Goal: Information Seeking & Learning: Learn about a topic

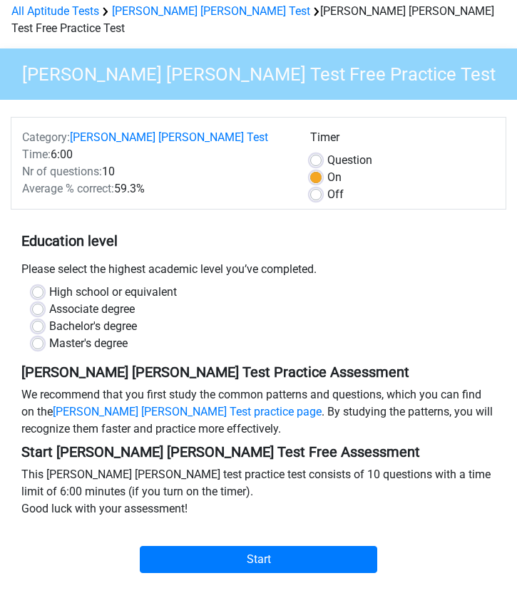
scroll to position [62, 0]
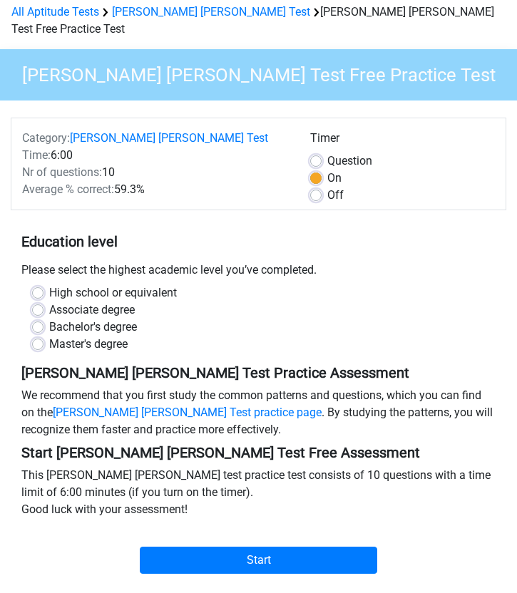
click at [49, 285] on label "High school or equivalent" at bounding box center [113, 293] width 128 height 17
click at [38, 285] on input "High school or equivalent" at bounding box center [37, 292] width 11 height 14
radio input "true"
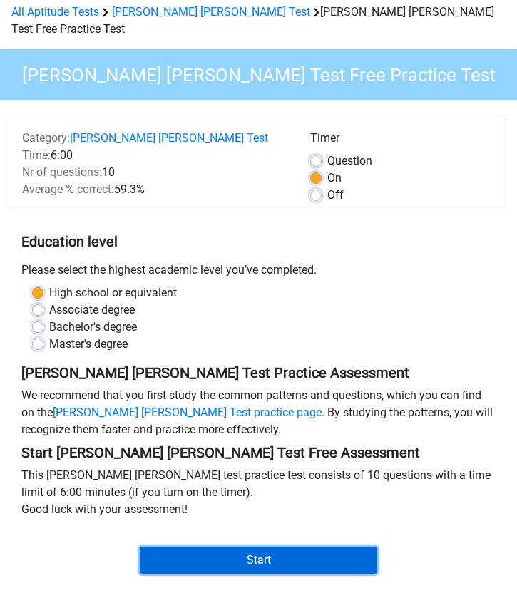
click at [204, 547] on input "Start" at bounding box center [258, 560] width 237 height 27
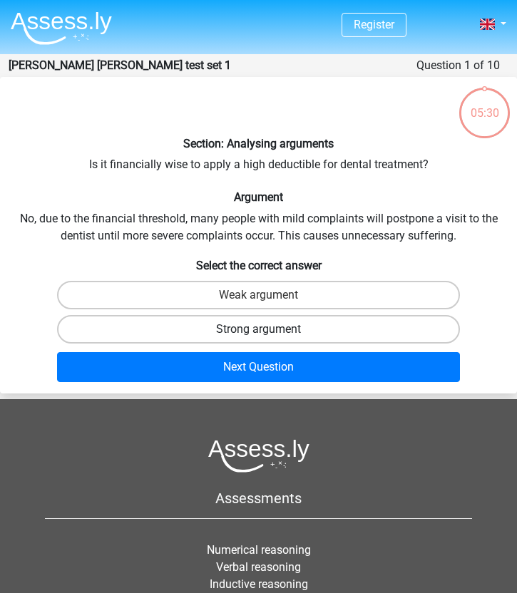
click at [140, 335] on label "Strong argument" at bounding box center [259, 329] width 404 height 29
click at [259, 335] on input "Strong argument" at bounding box center [263, 333] width 9 height 9
radio input "true"
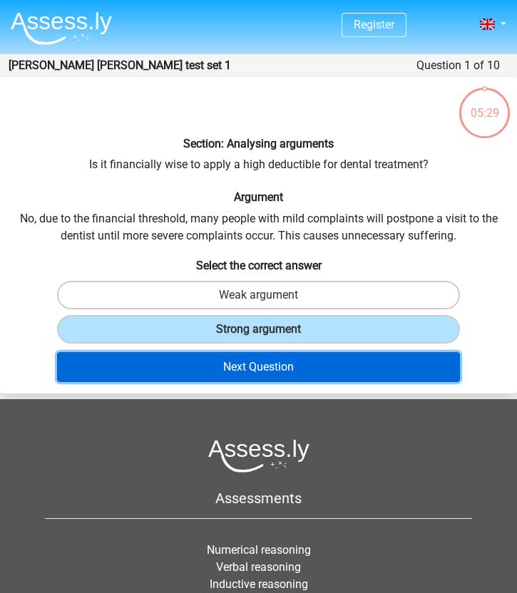
click at [182, 378] on button "Next Question" at bounding box center [259, 367] width 404 height 30
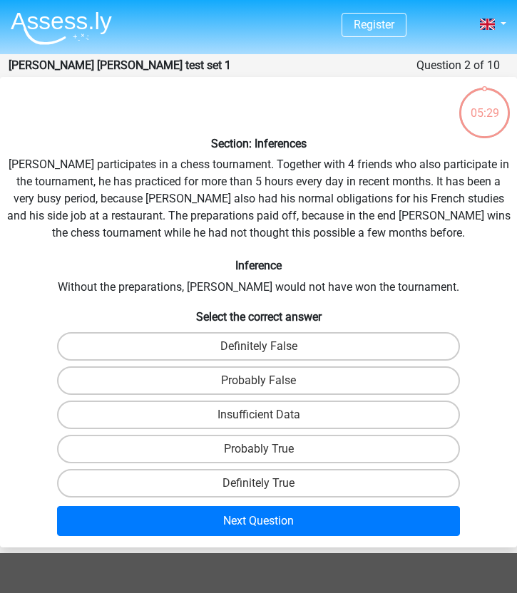
scroll to position [57, 0]
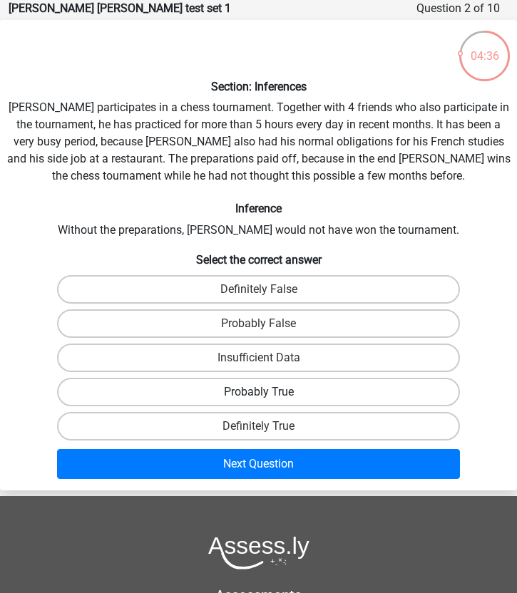
click at [162, 393] on label "Probably True" at bounding box center [259, 392] width 404 height 29
click at [259, 393] on input "Probably True" at bounding box center [263, 396] width 9 height 9
radio input "true"
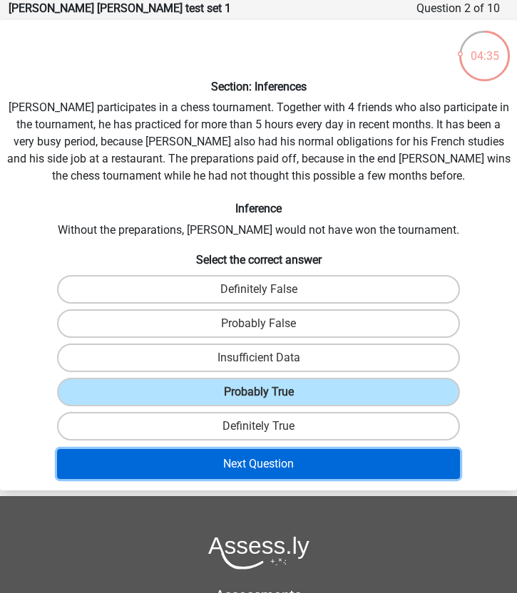
click at [228, 470] on button "Next Question" at bounding box center [259, 464] width 404 height 30
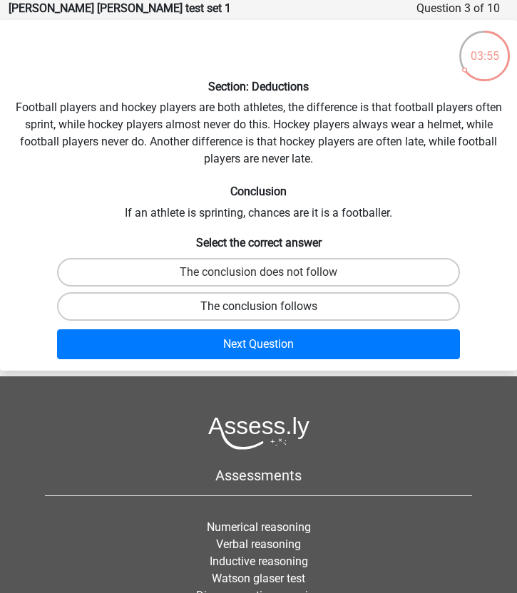
click at [300, 303] on label "The conclusion follows" at bounding box center [259, 306] width 404 height 29
click at [268, 307] on input "The conclusion follows" at bounding box center [263, 311] width 9 height 9
radio input "true"
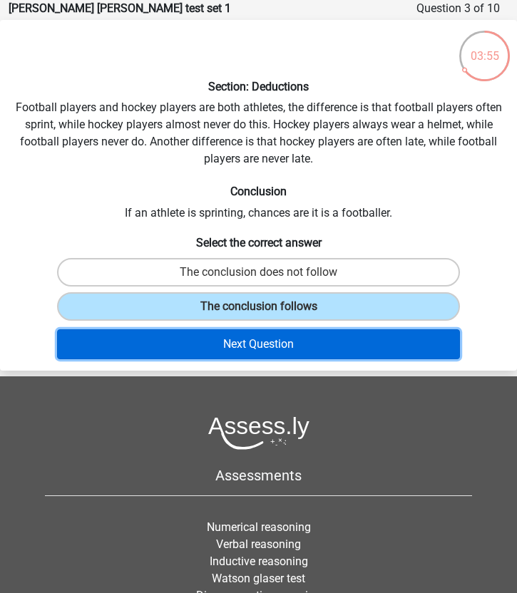
click at [277, 348] on button "Next Question" at bounding box center [259, 344] width 404 height 30
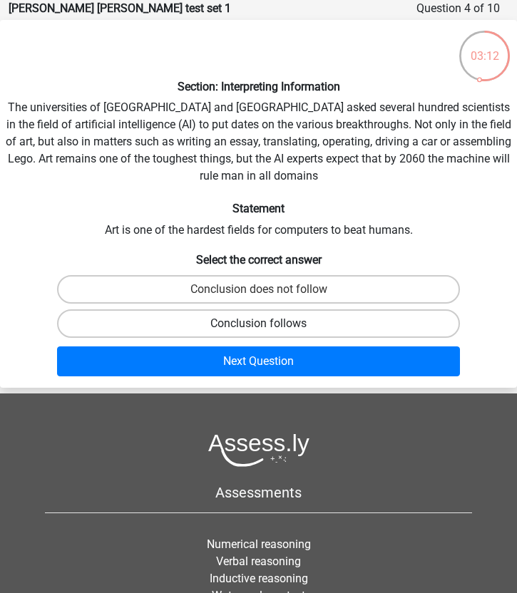
click at [205, 322] on label "Conclusion follows" at bounding box center [259, 324] width 404 height 29
click at [259, 324] on input "Conclusion follows" at bounding box center [263, 328] width 9 height 9
radio input "true"
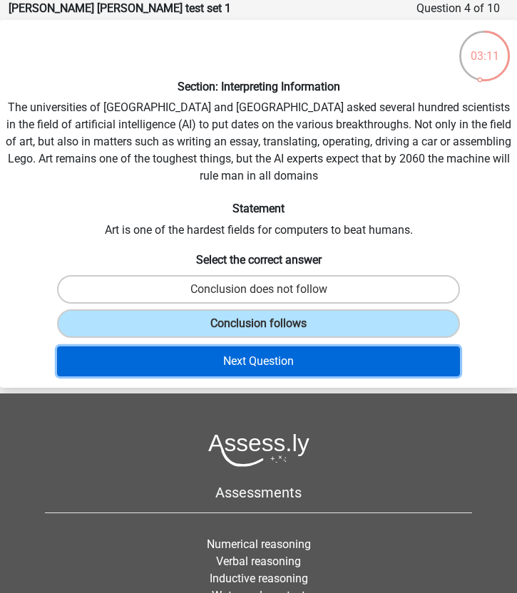
click at [208, 364] on button "Next Question" at bounding box center [259, 362] width 404 height 30
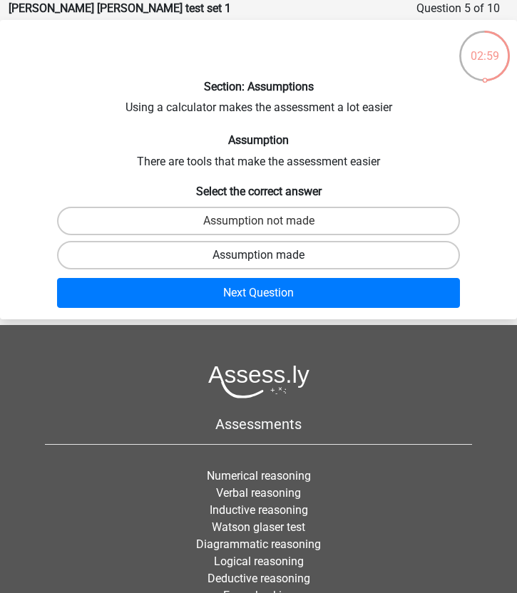
click at [140, 254] on label "Assumption made" at bounding box center [259, 255] width 404 height 29
click at [259, 255] on input "Assumption made" at bounding box center [263, 259] width 9 height 9
radio input "true"
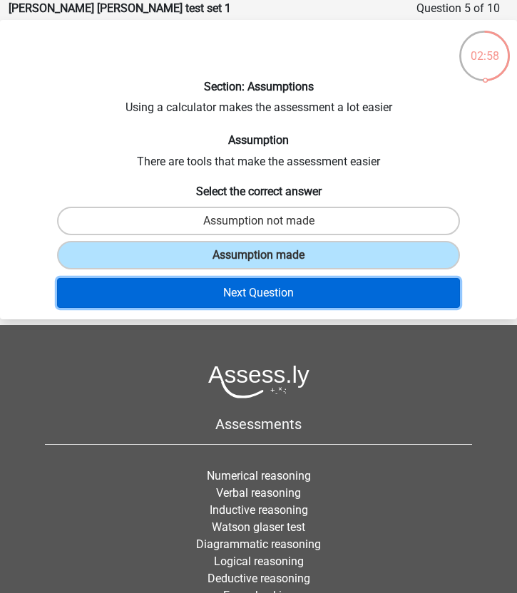
click at [165, 302] on button "Next Question" at bounding box center [259, 293] width 404 height 30
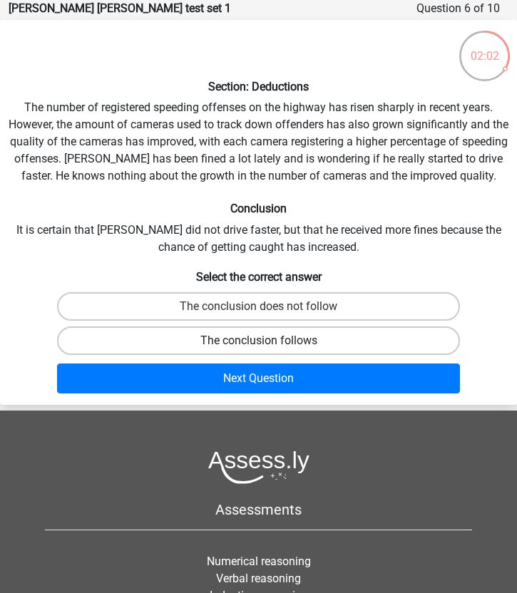
click at [202, 343] on label "The conclusion follows" at bounding box center [259, 341] width 404 height 29
click at [259, 343] on input "The conclusion follows" at bounding box center [263, 345] width 9 height 9
radio input "true"
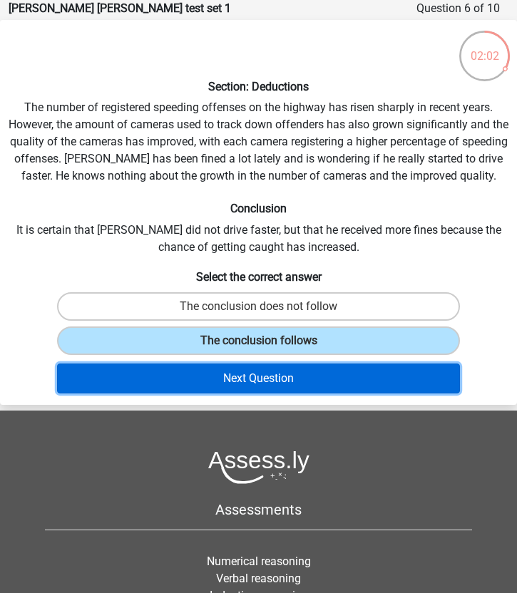
click at [210, 382] on button "Next Question" at bounding box center [259, 379] width 404 height 30
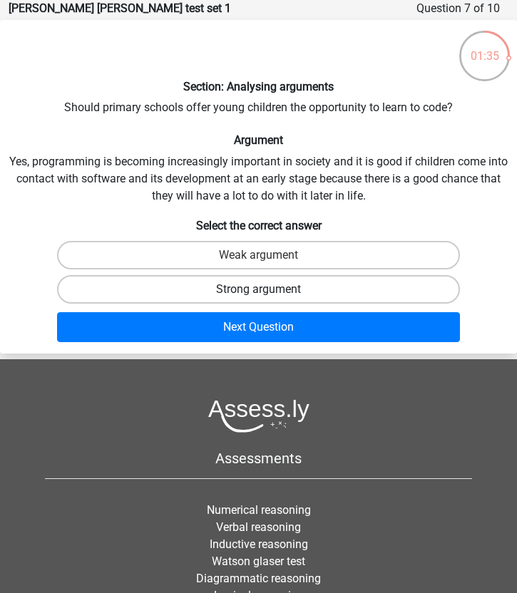
click at [87, 285] on label "Strong argument" at bounding box center [259, 289] width 404 height 29
click at [259, 290] on input "Strong argument" at bounding box center [263, 294] width 9 height 9
radio input "true"
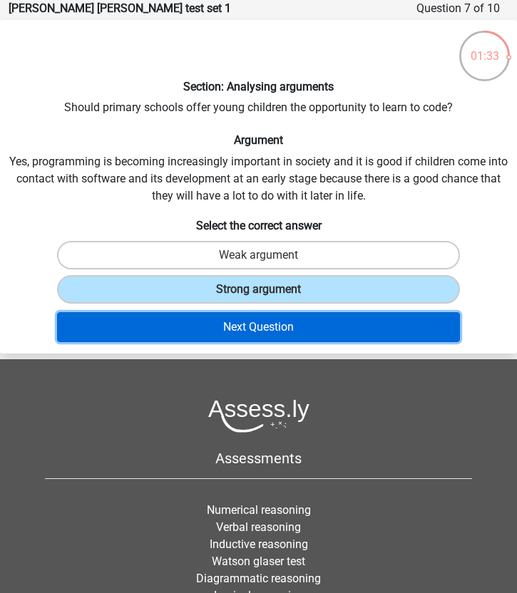
click at [108, 328] on button "Next Question" at bounding box center [259, 327] width 404 height 30
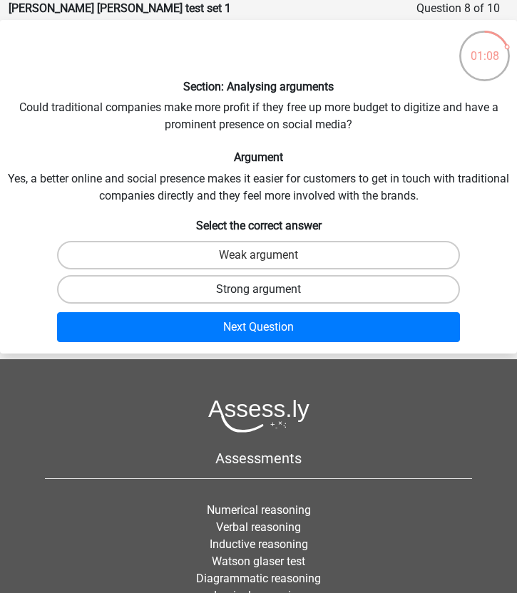
click at [109, 290] on label "Strong argument" at bounding box center [259, 289] width 404 height 29
click at [259, 290] on input "Strong argument" at bounding box center [263, 294] width 9 height 9
radio input "true"
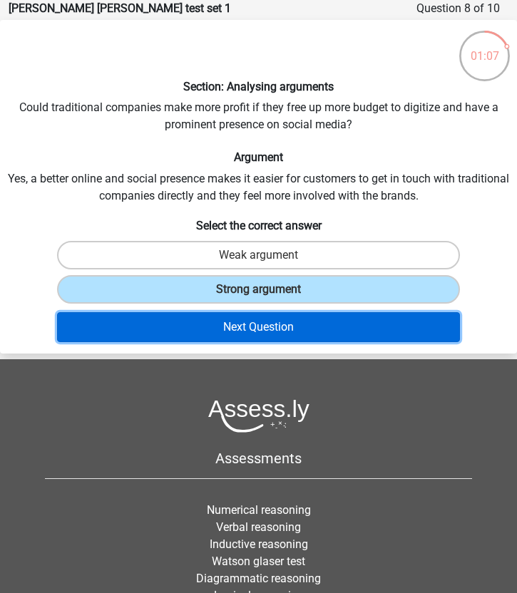
click at [133, 321] on button "Next Question" at bounding box center [259, 327] width 404 height 30
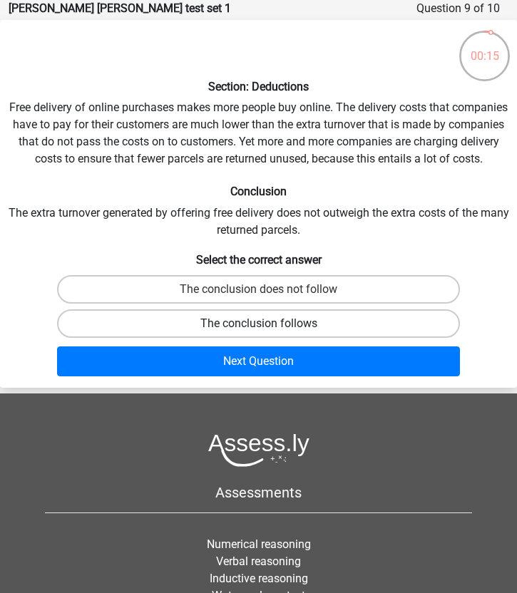
click at [190, 320] on label "The conclusion follows" at bounding box center [259, 324] width 404 height 29
click at [259, 324] on input "The conclusion follows" at bounding box center [263, 328] width 9 height 9
radio input "true"
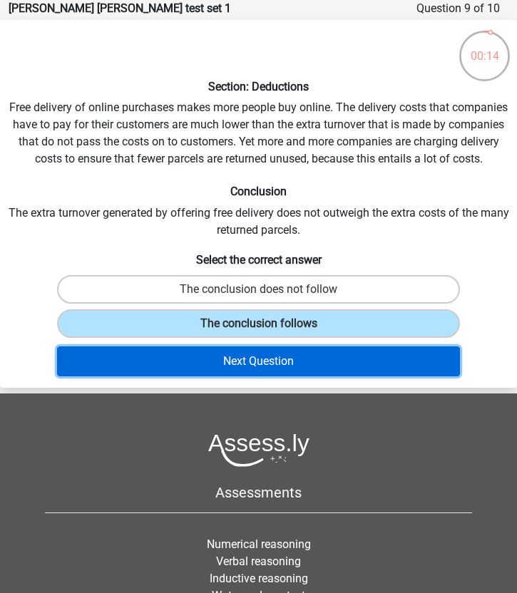
click at [217, 357] on button "Next Question" at bounding box center [259, 362] width 404 height 30
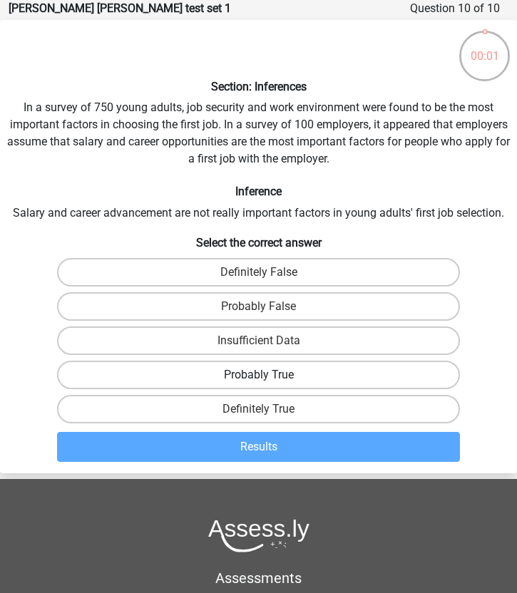
click at [174, 372] on label "Probably True" at bounding box center [259, 375] width 404 height 29
click at [259, 375] on input "Probably True" at bounding box center [263, 379] width 9 height 9
radio input "true"
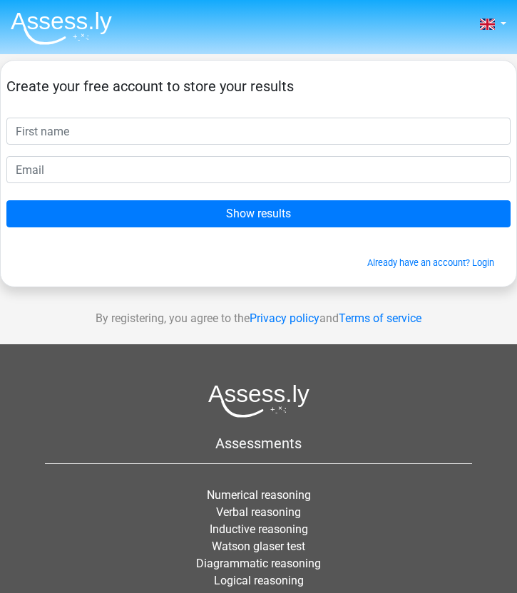
click at [195, 140] on input "text" at bounding box center [258, 131] width 504 height 27
type input "Amira"
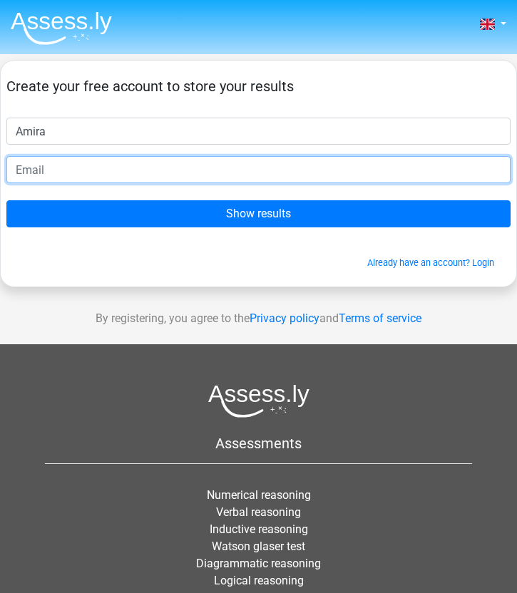
click at [131, 170] on input "email" at bounding box center [258, 169] width 504 height 27
type input "Amiramansour2025@gmail.com"
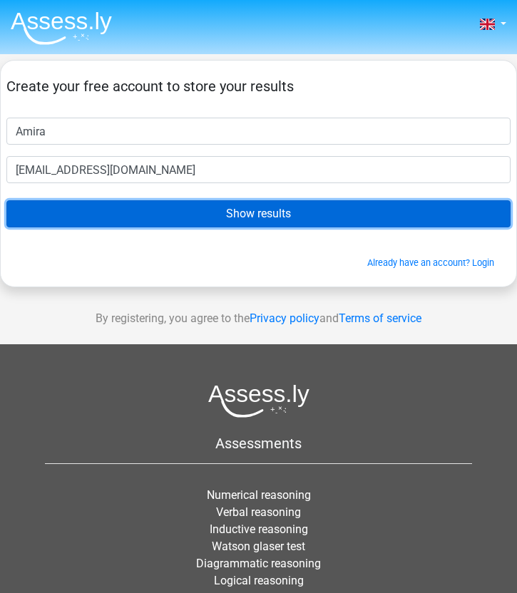
click at [136, 218] on input "Show results" at bounding box center [258, 213] width 504 height 27
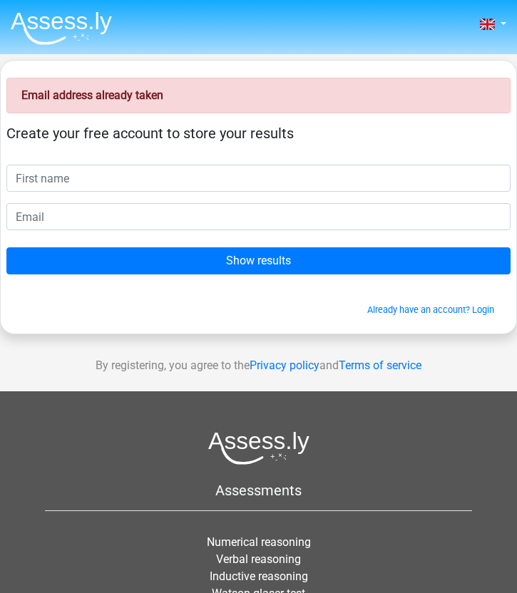
click at [113, 183] on input "text" at bounding box center [258, 178] width 504 height 27
click at [447, 312] on link "Already have an account? Login" at bounding box center [430, 310] width 127 height 11
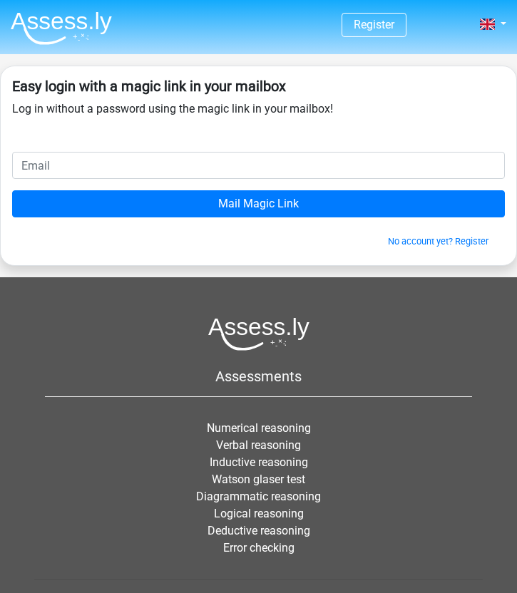
click at [175, 173] on input "email" at bounding box center [258, 165] width 493 height 27
type input "Amiramansour2025@gmail.com"
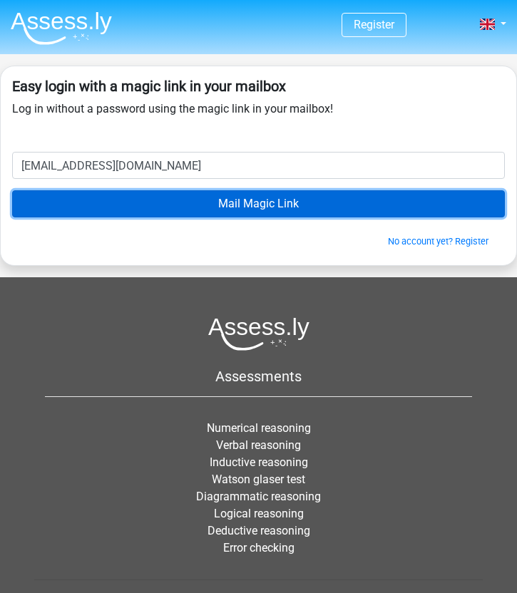
click at [179, 203] on input "Mail Magic Link" at bounding box center [258, 203] width 493 height 27
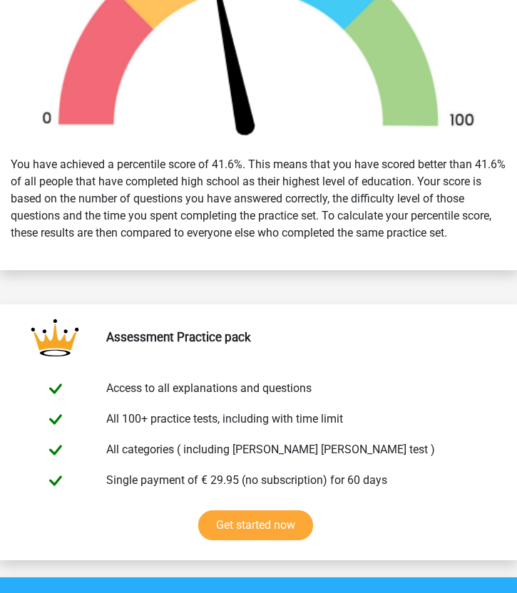
scroll to position [540, 0]
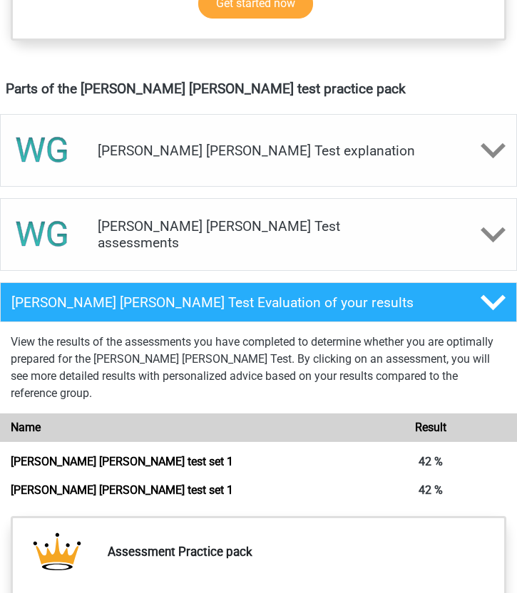
scroll to position [765, 0]
